Goal: Task Accomplishment & Management: Use online tool/utility

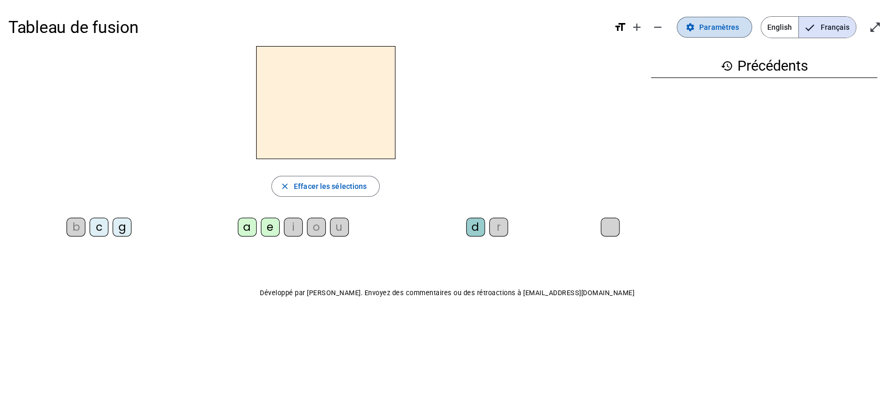
click at [711, 29] on span "Paramètres" at bounding box center [719, 27] width 40 height 13
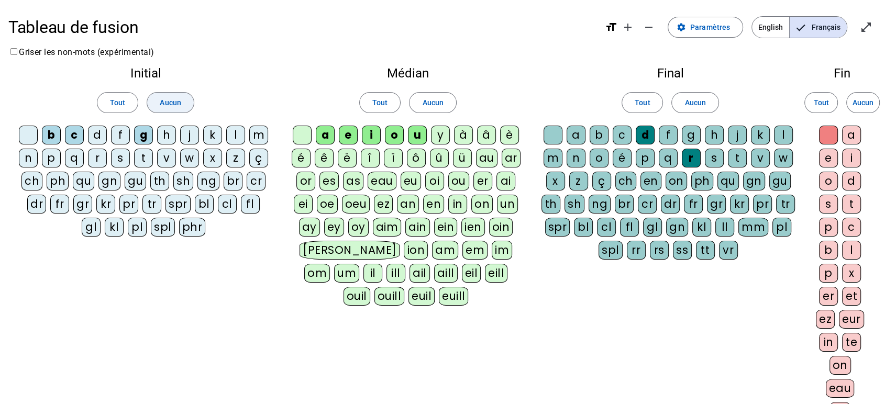
click at [179, 100] on span "Aucun" at bounding box center [170, 102] width 21 height 13
click at [258, 135] on div "m" at bounding box center [258, 135] width 19 height 19
click at [239, 135] on div "l" at bounding box center [235, 135] width 19 height 19
click at [145, 149] on div "t" at bounding box center [143, 158] width 19 height 19
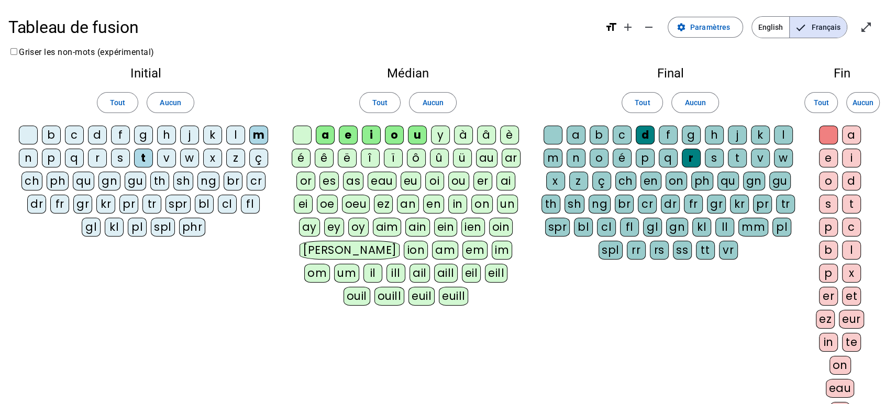
click at [234, 141] on div "l" at bounding box center [235, 135] width 19 height 19
click at [95, 136] on div "d" at bounding box center [97, 135] width 19 height 19
click at [351, 135] on div "e" at bounding box center [348, 135] width 19 height 19
click at [367, 136] on div "i" at bounding box center [371, 135] width 19 height 19
click at [392, 134] on div "o" at bounding box center [394, 135] width 19 height 19
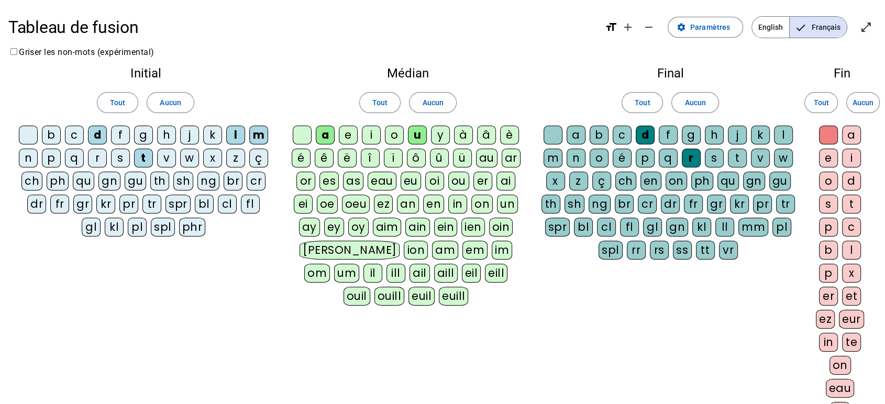
click at [419, 135] on div "u" at bounding box center [417, 135] width 19 height 19
click at [687, 100] on span "Aucun" at bounding box center [695, 102] width 21 height 13
click at [786, 137] on div "l" at bounding box center [783, 135] width 19 height 19
click at [648, 137] on div "d" at bounding box center [645, 135] width 19 height 19
click at [851, 135] on div "a" at bounding box center [851, 135] width 19 height 19
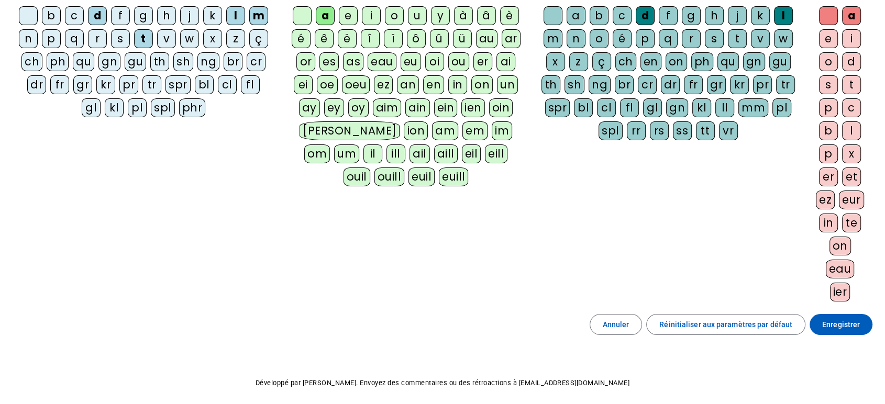
scroll to position [158, 0]
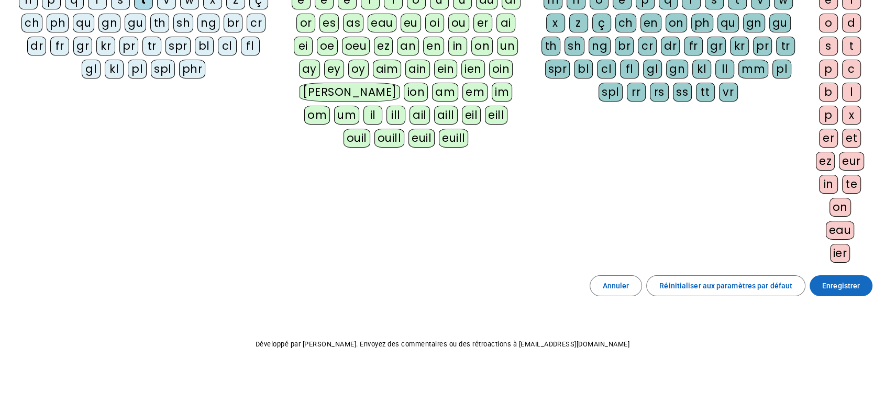
click at [844, 288] on span "Enregistrer" at bounding box center [842, 286] width 38 height 13
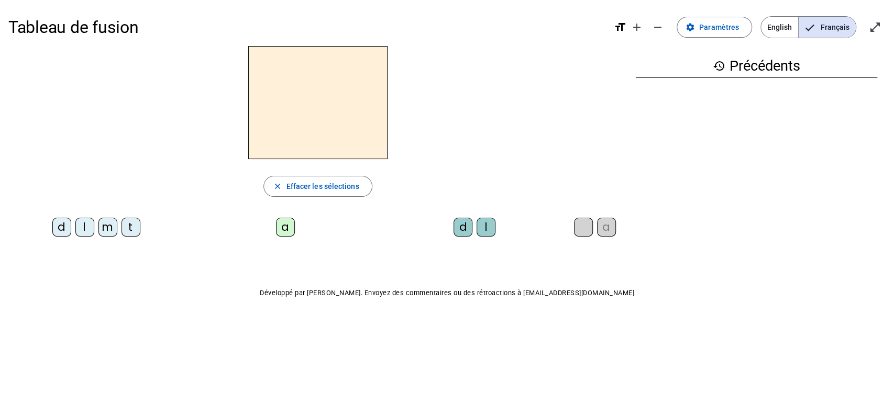
click at [59, 231] on div "d" at bounding box center [61, 227] width 19 height 19
click at [282, 231] on div "a" at bounding box center [285, 227] width 19 height 19
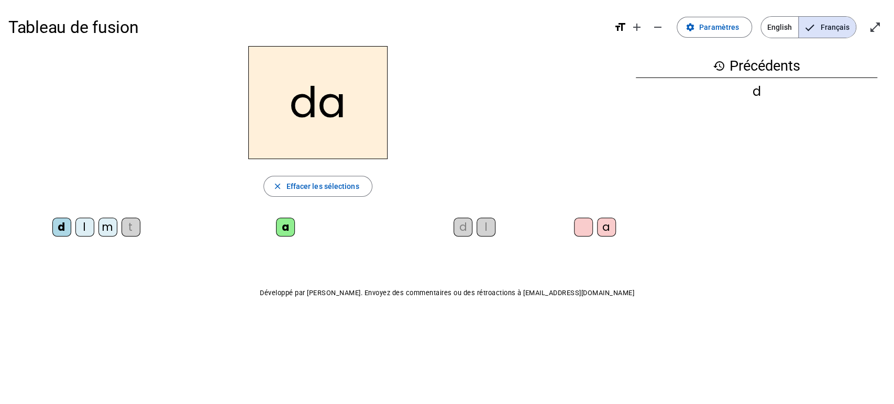
click at [486, 235] on div "l" at bounding box center [486, 227] width 19 height 19
click at [607, 231] on div "a" at bounding box center [606, 227] width 19 height 19
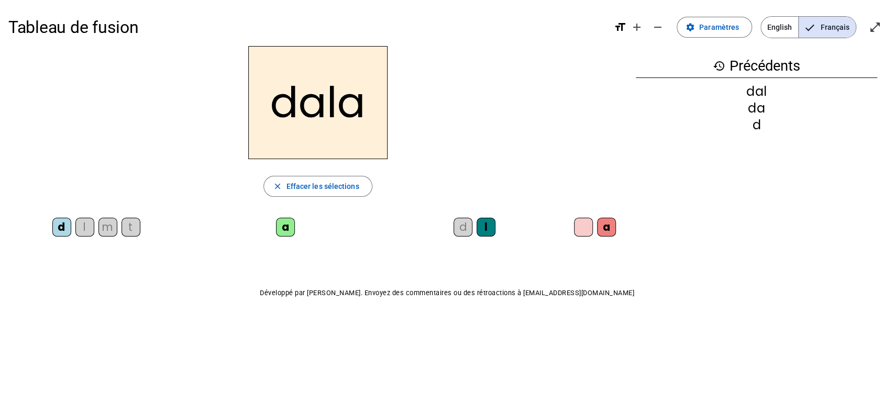
click at [109, 227] on div "m" at bounding box center [107, 227] width 19 height 19
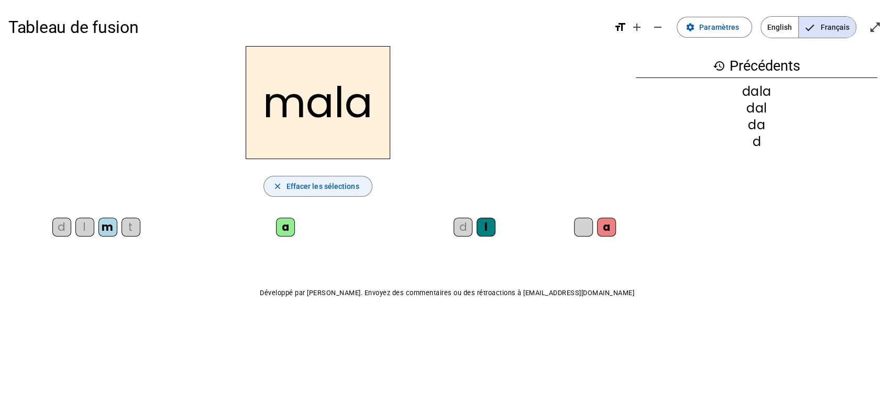
click at [338, 193] on span "button" at bounding box center [317, 186] width 107 height 25
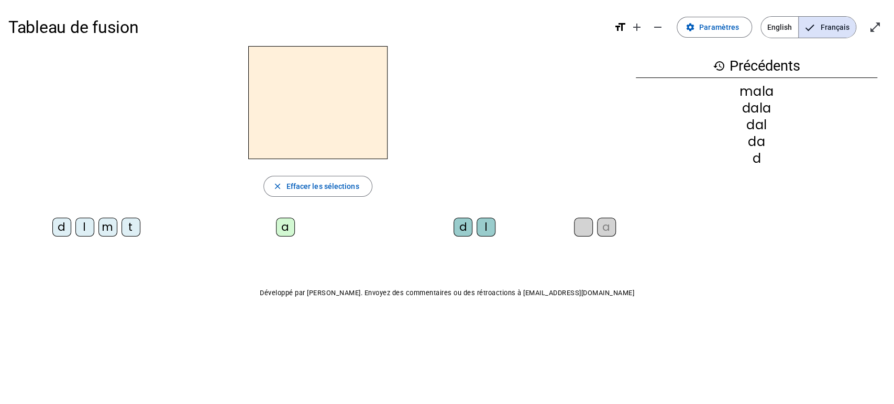
click at [82, 230] on div "l" at bounding box center [84, 227] width 19 height 19
click at [286, 232] on div "a" at bounding box center [285, 227] width 19 height 19
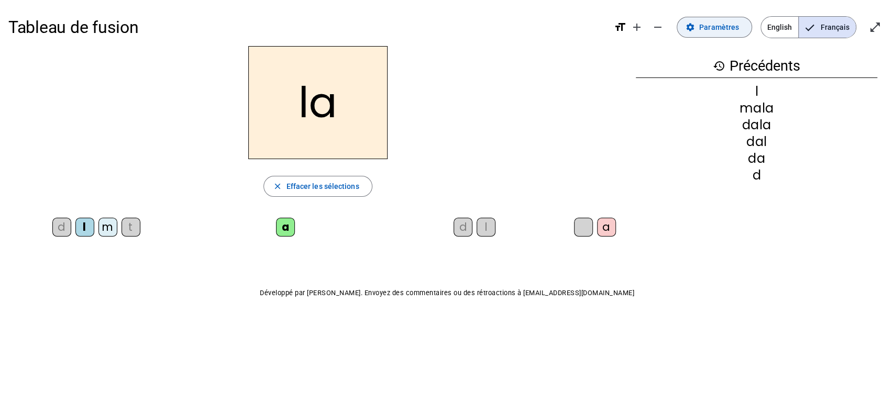
click at [721, 26] on span "Paramètres" at bounding box center [719, 27] width 40 height 13
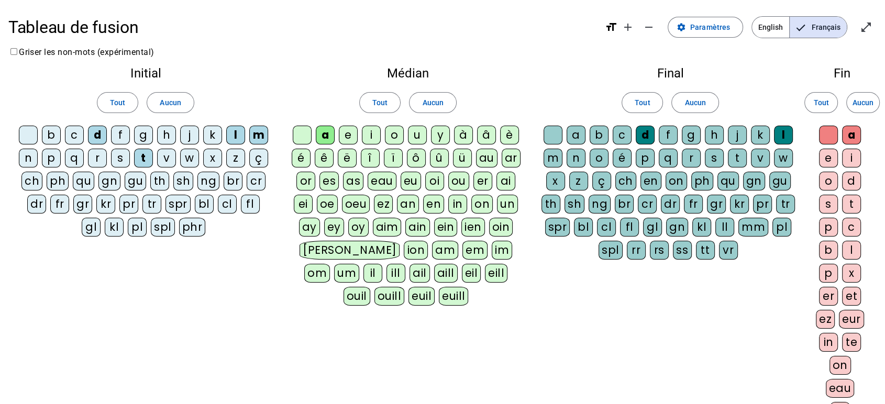
click at [344, 136] on div "e" at bounding box center [348, 135] width 19 height 19
click at [419, 136] on div "u" at bounding box center [417, 135] width 19 height 19
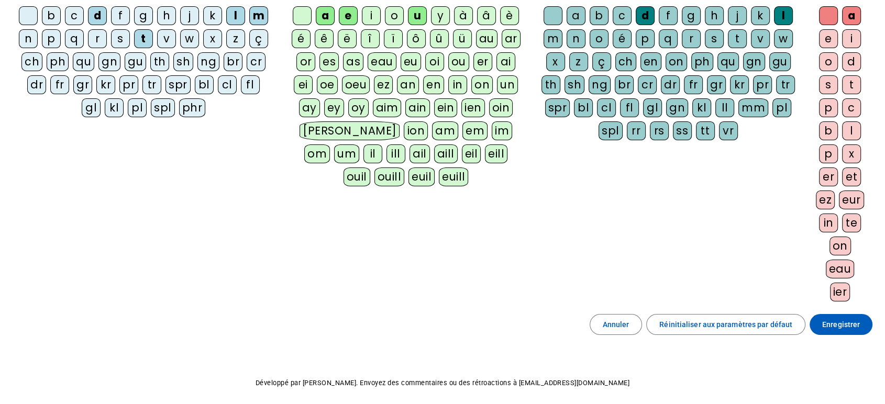
scroll to position [158, 0]
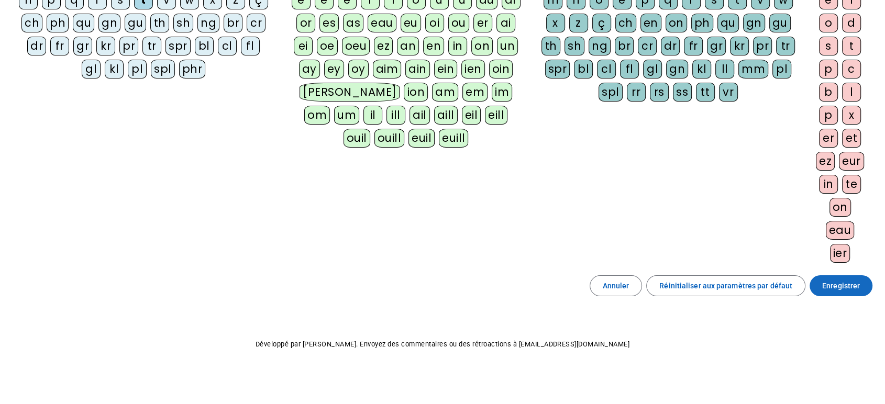
click at [850, 292] on span at bounding box center [841, 285] width 63 height 25
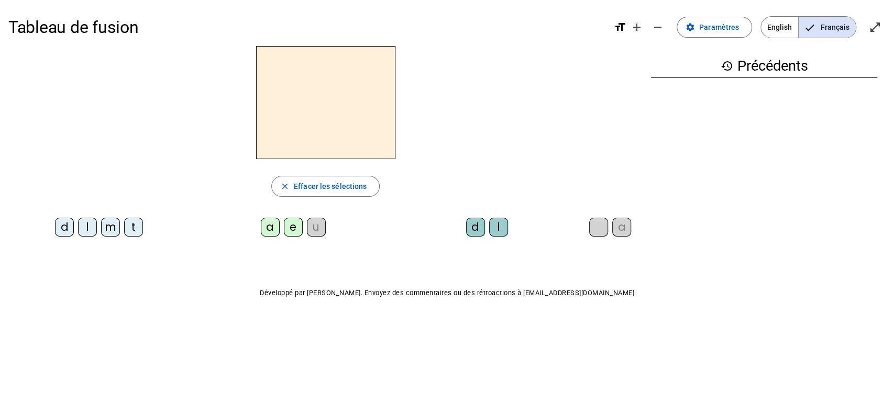
click at [87, 226] on div "l" at bounding box center [87, 227] width 19 height 19
click at [271, 227] on div "a" at bounding box center [270, 227] width 19 height 19
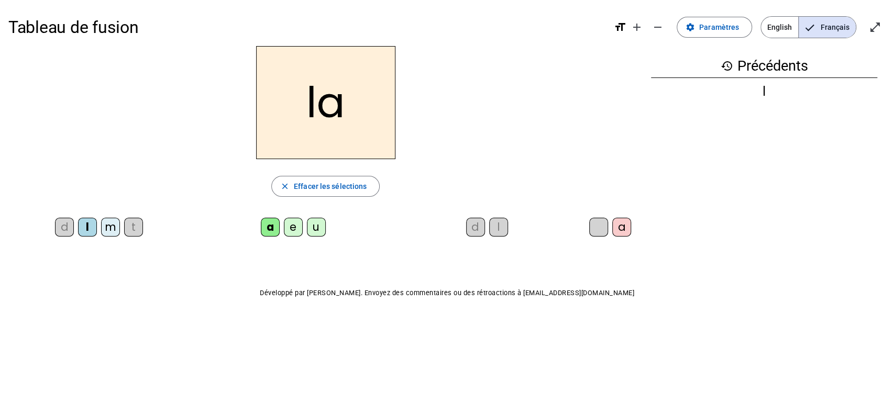
click at [295, 230] on div "e" at bounding box center [293, 227] width 19 height 19
click at [319, 227] on div "u" at bounding box center [316, 227] width 19 height 19
click at [134, 227] on div "t" at bounding box center [133, 227] width 19 height 19
click at [285, 226] on div "e" at bounding box center [293, 227] width 19 height 19
click at [269, 231] on div "a" at bounding box center [270, 227] width 19 height 19
